Goal: Task Accomplishment & Management: Complete application form

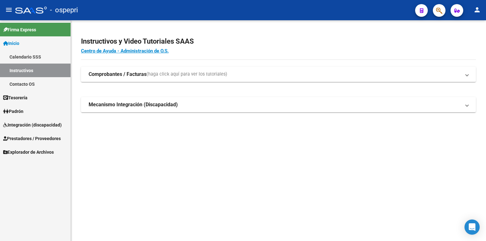
click at [29, 110] on link "Padrón" at bounding box center [35, 111] width 71 height 14
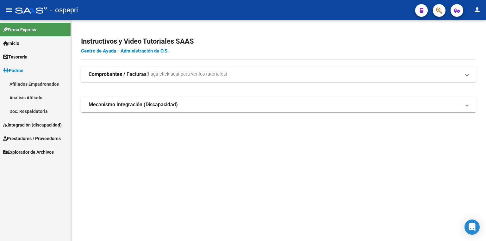
click at [43, 120] on link "Integración (discapacidad)" at bounding box center [35, 125] width 71 height 14
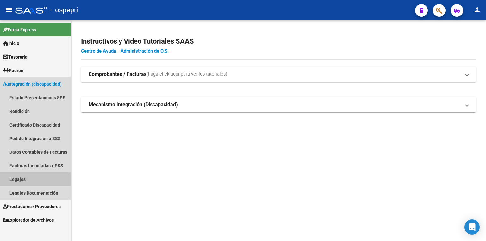
click at [28, 179] on link "Legajos" at bounding box center [35, 180] width 71 height 14
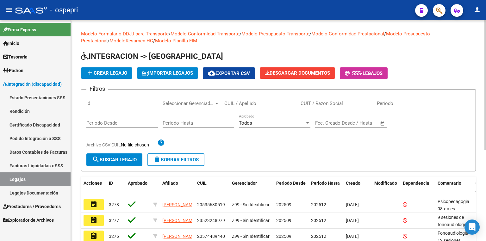
click at [242, 101] on input "CUIL / Apellido" at bounding box center [260, 104] width 72 height 6
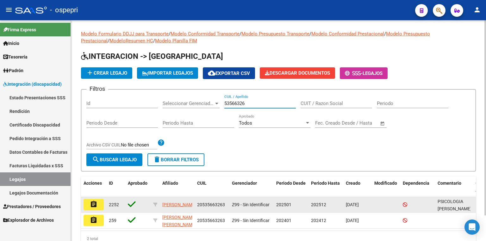
type input "53566326"
click at [98, 204] on button "assignment" at bounding box center [94, 204] width 20 height 11
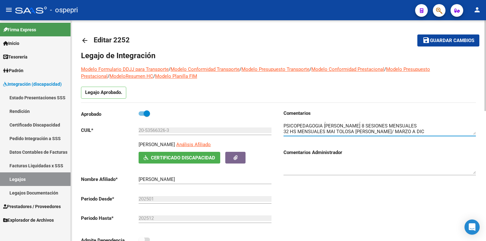
scroll to position [11, 0]
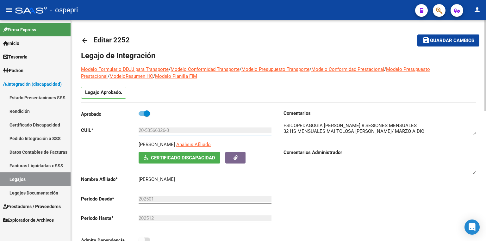
drag, startPoint x: 166, startPoint y: 131, endPoint x: 144, endPoint y: 126, distance: 22.2
click at [144, 126] on div "20-53566326-3 Ingresar CUIL" at bounding box center [205, 129] width 133 height 14
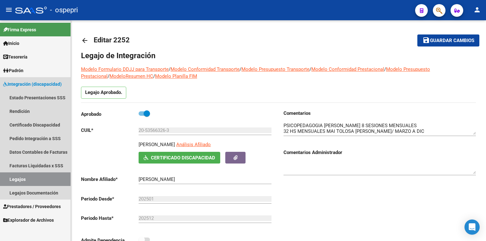
click at [31, 176] on link "Legajos" at bounding box center [35, 180] width 71 height 14
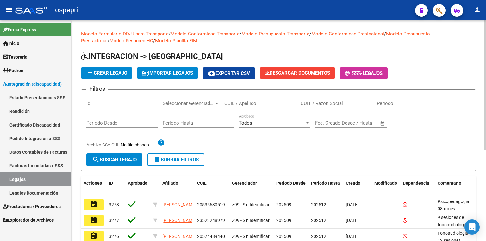
click at [261, 104] on input "CUIL / Apellido" at bounding box center [260, 104] width 72 height 6
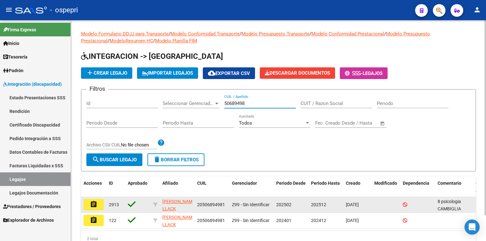
type input "50689498"
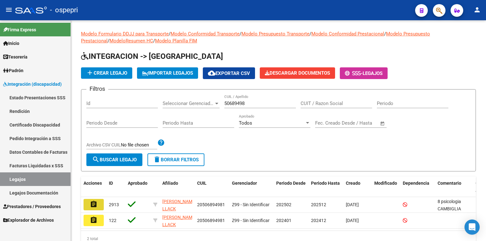
click at [91, 207] on mat-icon "assignment" at bounding box center [94, 205] width 8 height 8
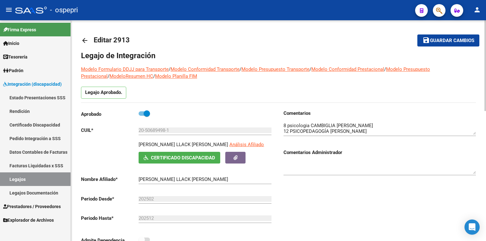
click at [340, 130] on textarea at bounding box center [380, 128] width 192 height 13
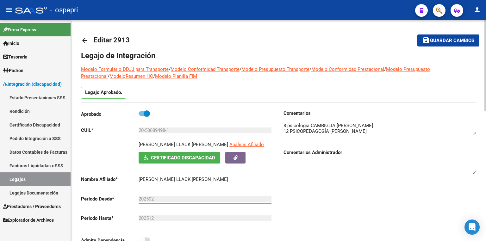
scroll to position [6, 0]
drag, startPoint x: 289, startPoint y: 130, endPoint x: 284, endPoint y: 131, distance: 4.5
click at [284, 131] on textarea at bounding box center [380, 128] width 192 height 13
click at [287, 127] on textarea at bounding box center [380, 128] width 192 height 13
click at [422, 131] on textarea at bounding box center [380, 128] width 192 height 13
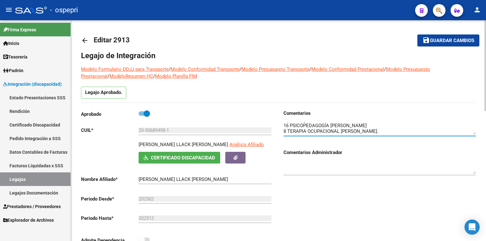
scroll to position [11, 0]
type textarea "8 psicologia CAMBIGLIA [PERSON_NAME] 16 PSICOPEDAGOGÍA [PERSON_NAME] 8 TERAPIA …"
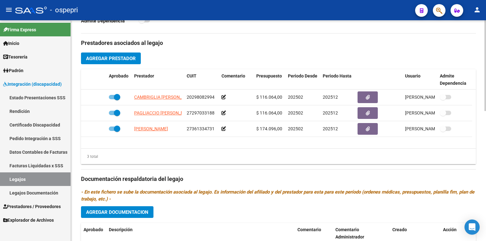
scroll to position [228, 0]
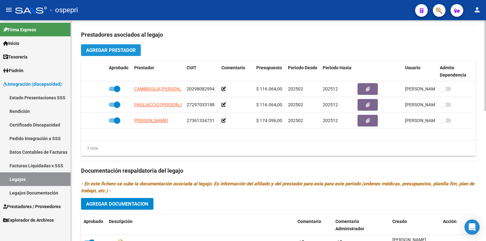
click at [119, 49] on span "Agregar Prestador" at bounding box center [111, 50] width 50 height 6
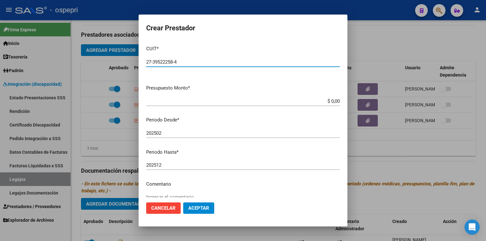
type input "27-39522258-4"
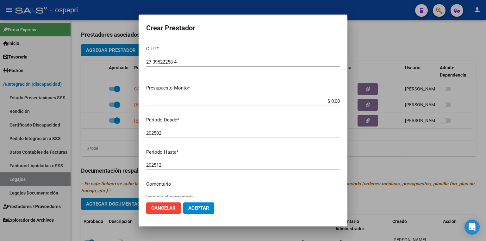
drag, startPoint x: 321, startPoint y: 102, endPoint x: 376, endPoint y: 103, distance: 55.1
click at [376, 103] on div "Crear Prestador CUIT * 27-39522258-4 Ingresar CUIT ARCA Padrón Presupuesto Mont…" at bounding box center [243, 120] width 486 height 241
type input "$ 14.844,73"
click at [186, 132] on input "202502" at bounding box center [243, 133] width 194 height 6
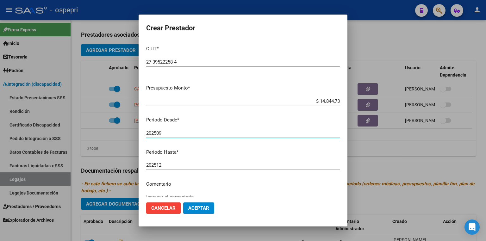
type input "202509"
click at [200, 210] on span "Aceptar" at bounding box center [198, 208] width 21 height 6
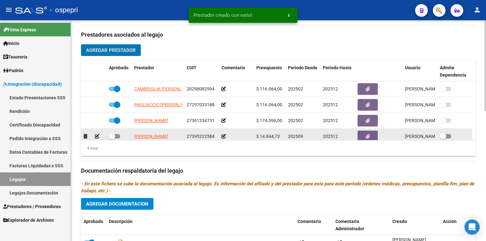
click at [119, 136] on span at bounding box center [114, 136] width 11 height 4
click at [112, 139] on input "checkbox" at bounding box center [112, 139] width 0 height 0
checkbox input "true"
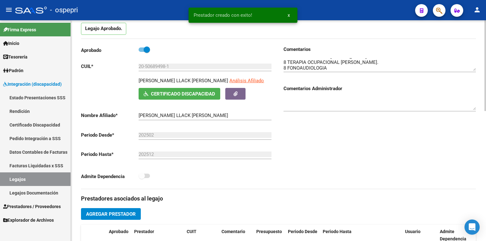
scroll to position [51, 0]
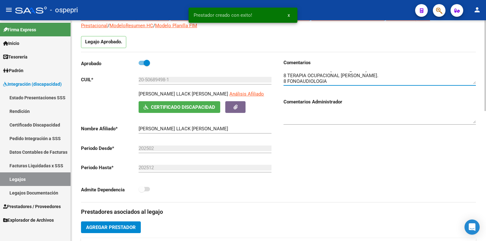
click at [365, 82] on textarea at bounding box center [380, 78] width 192 height 13
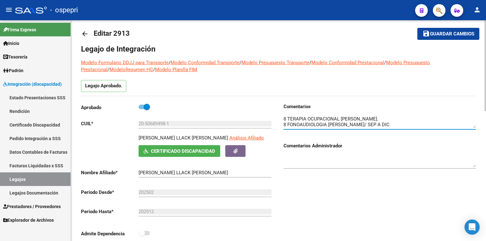
scroll to position [0, 0]
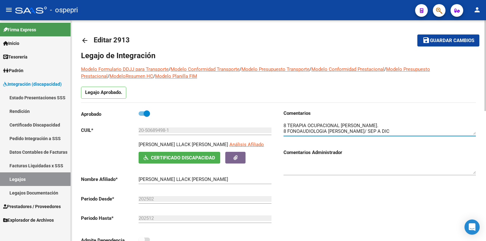
type textarea "8 psicologia CAMBIGLIA [PERSON_NAME] 16 PSICOPEDAGOGÍA [PERSON_NAME] 8 TERAPIA …"
click at [442, 42] on span "Guardar cambios" at bounding box center [452, 41] width 44 height 6
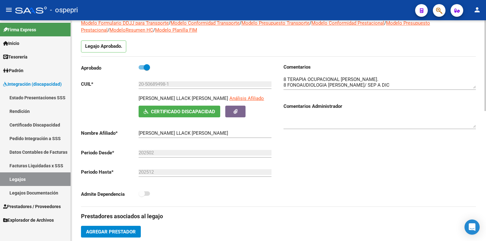
scroll to position [38, 0]
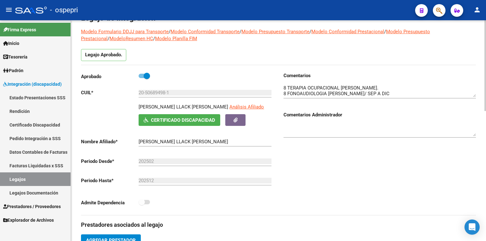
drag, startPoint x: 167, startPoint y: 90, endPoint x: 95, endPoint y: 91, distance: 71.9
click at [95, 91] on app-form-text-field "CUIL * 20-50689498-1 Ingresar CUIL" at bounding box center [176, 93] width 191 height 6
drag, startPoint x: 173, startPoint y: 92, endPoint x: 119, endPoint y: 87, distance: 54.1
click at [119, 87] on div "Aprobado CUIL * 20-50689498-1 Ingresar [PERSON_NAME] LLACK [PERSON_NAME] Anális…" at bounding box center [177, 141] width 192 height 138
click at [315, 226] on h3 "Prestadores asociados al legajo" at bounding box center [278, 225] width 395 height 9
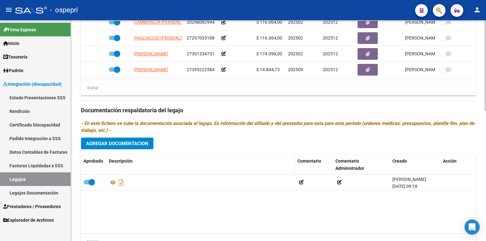
scroll to position [316, 0]
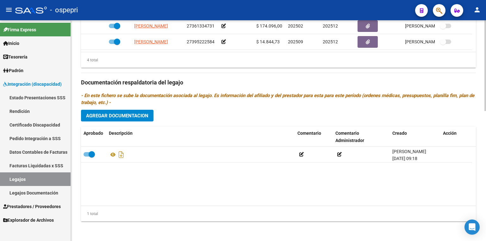
click at [137, 114] on span "Agregar Documentacion" at bounding box center [117, 116] width 62 height 6
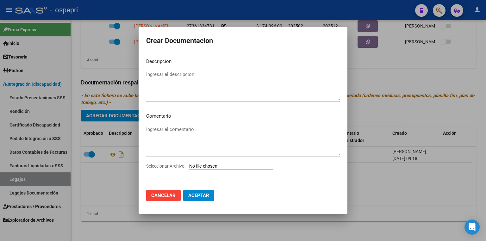
click at [222, 166] on input "Seleccionar Archivo" at bounding box center [231, 167] width 84 height 6
type input "C:\fakepath\20506894981.pdf"
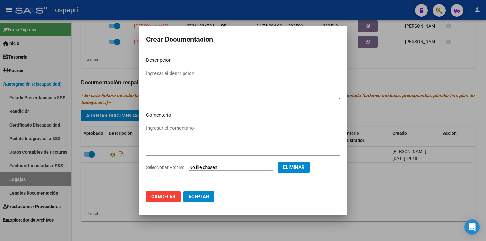
click at [202, 196] on span "Aceptar" at bounding box center [198, 197] width 21 height 6
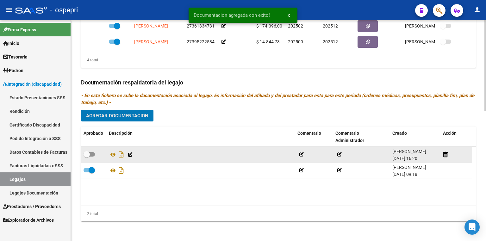
click at [92, 156] on label at bounding box center [89, 155] width 11 height 8
click at [87, 157] on input "checkbox" at bounding box center [86, 157] width 0 height 0
checkbox input "true"
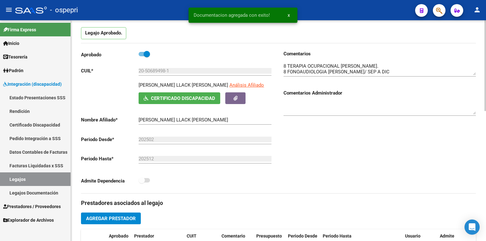
scroll to position [0, 0]
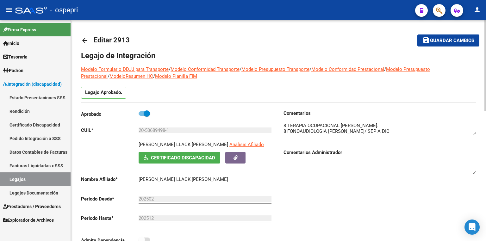
click at [451, 43] on span "Guardar cambios" at bounding box center [452, 41] width 44 height 6
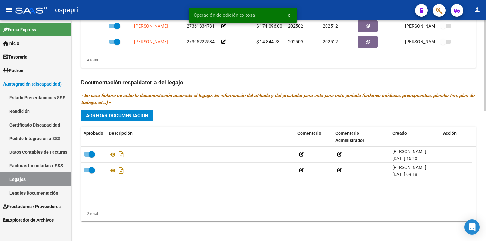
scroll to position [190, 0]
